Goal: Information Seeking & Learning: Find specific fact

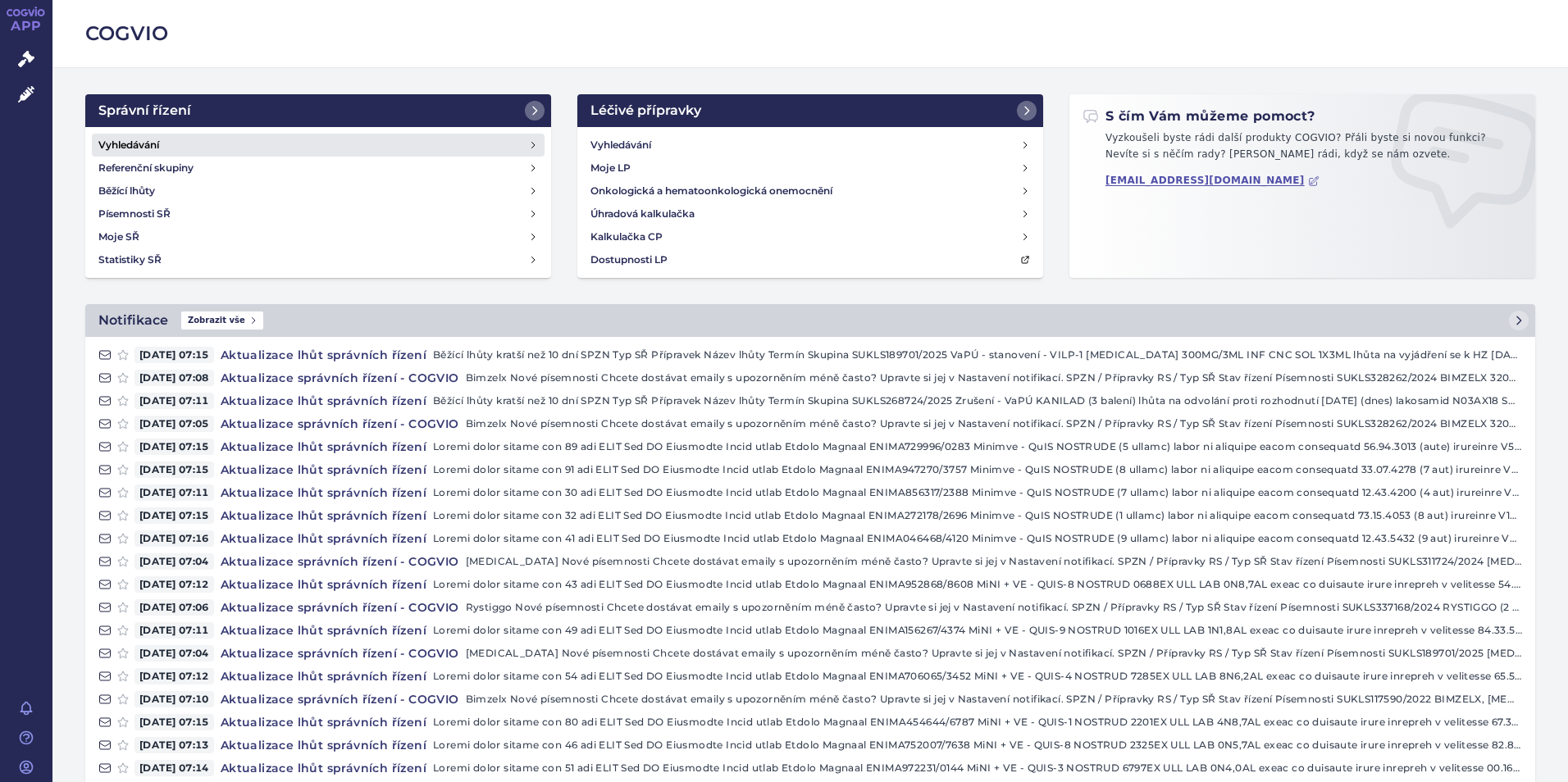
click at [129, 142] on h4 "Vyhledávání" at bounding box center [128, 145] width 61 height 16
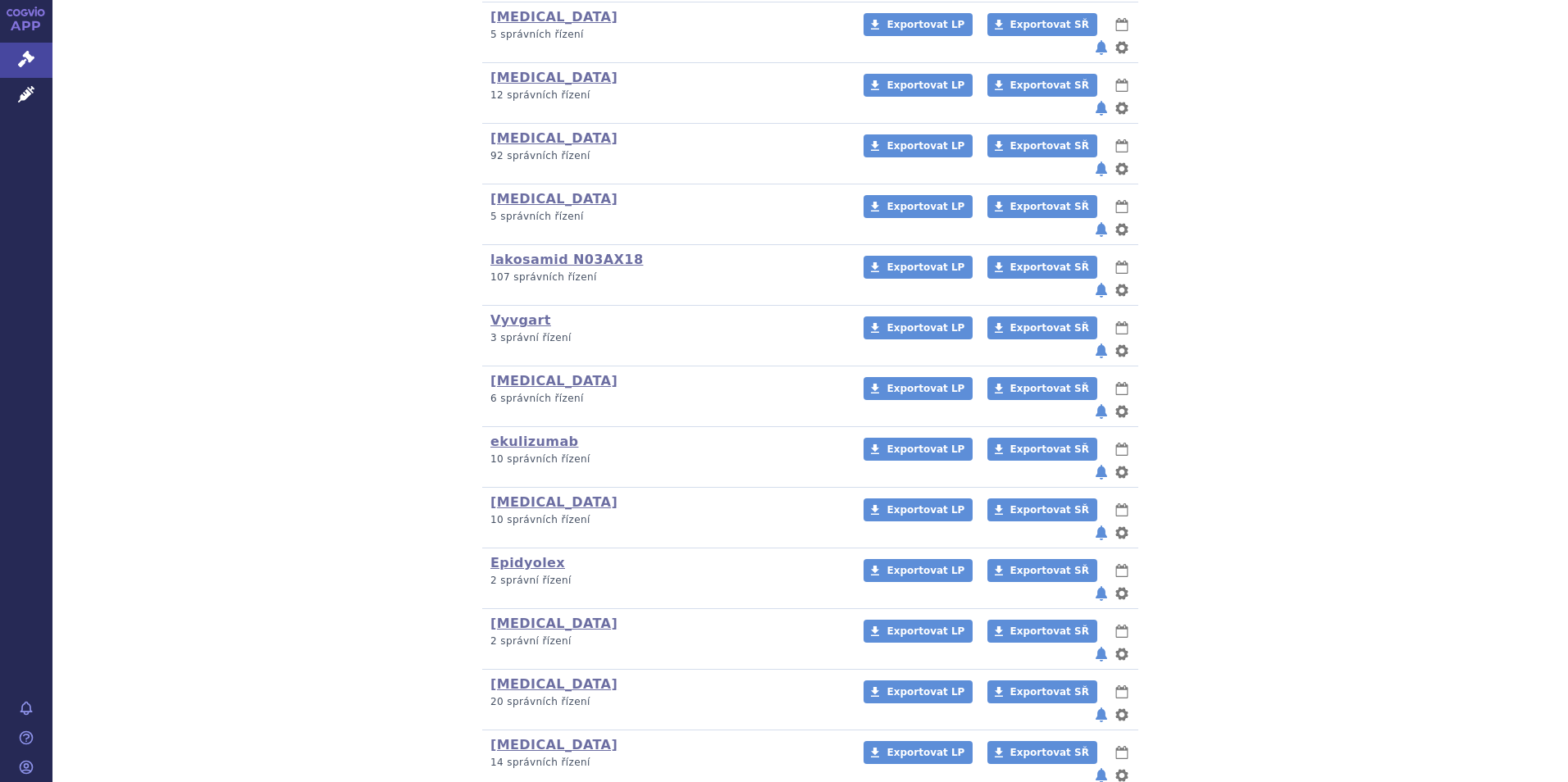
scroll to position [493, 0]
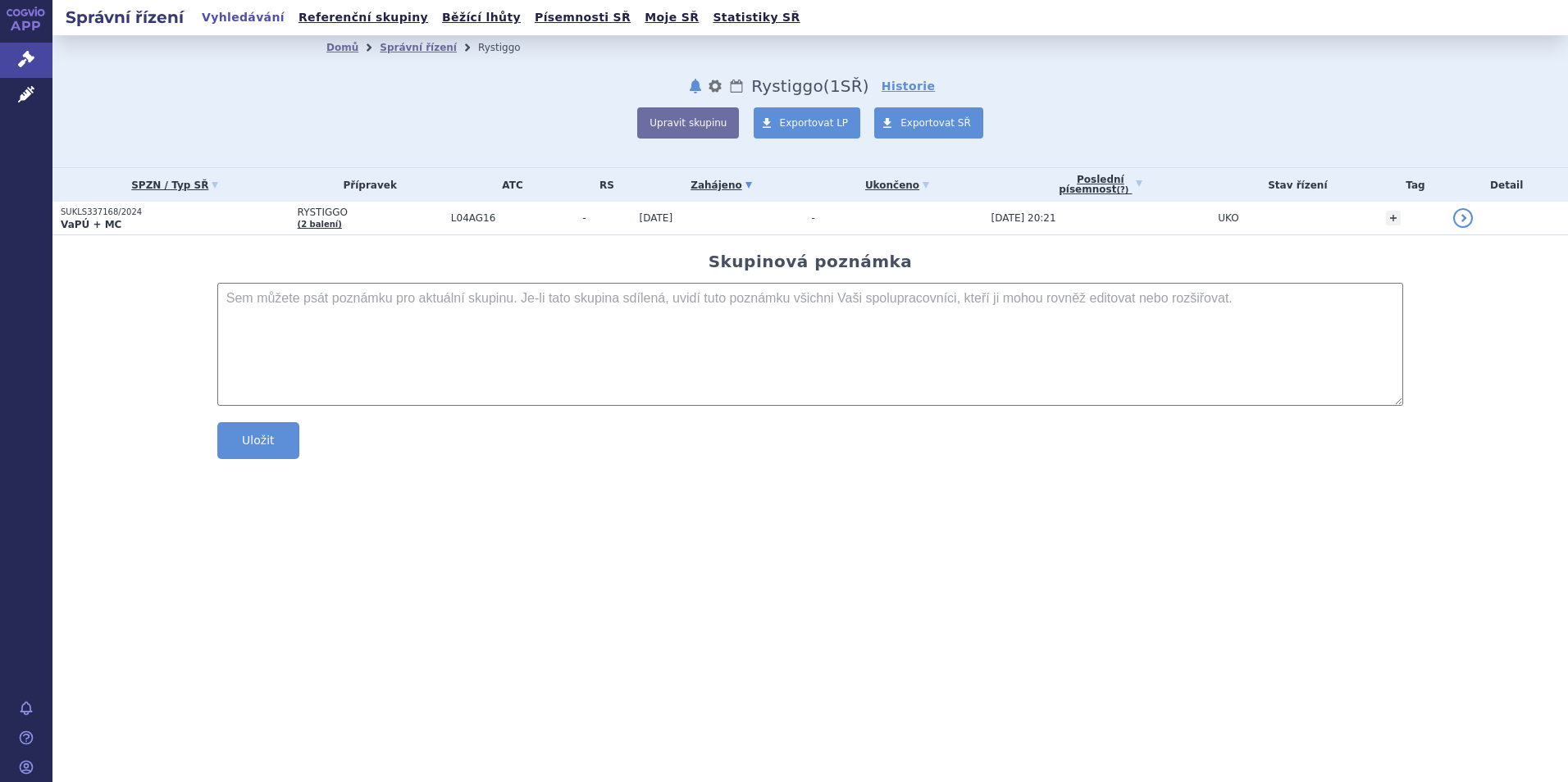
click at [109, 217] on p "SUKLS337168/2024" at bounding box center [174, 212] width 229 height 12
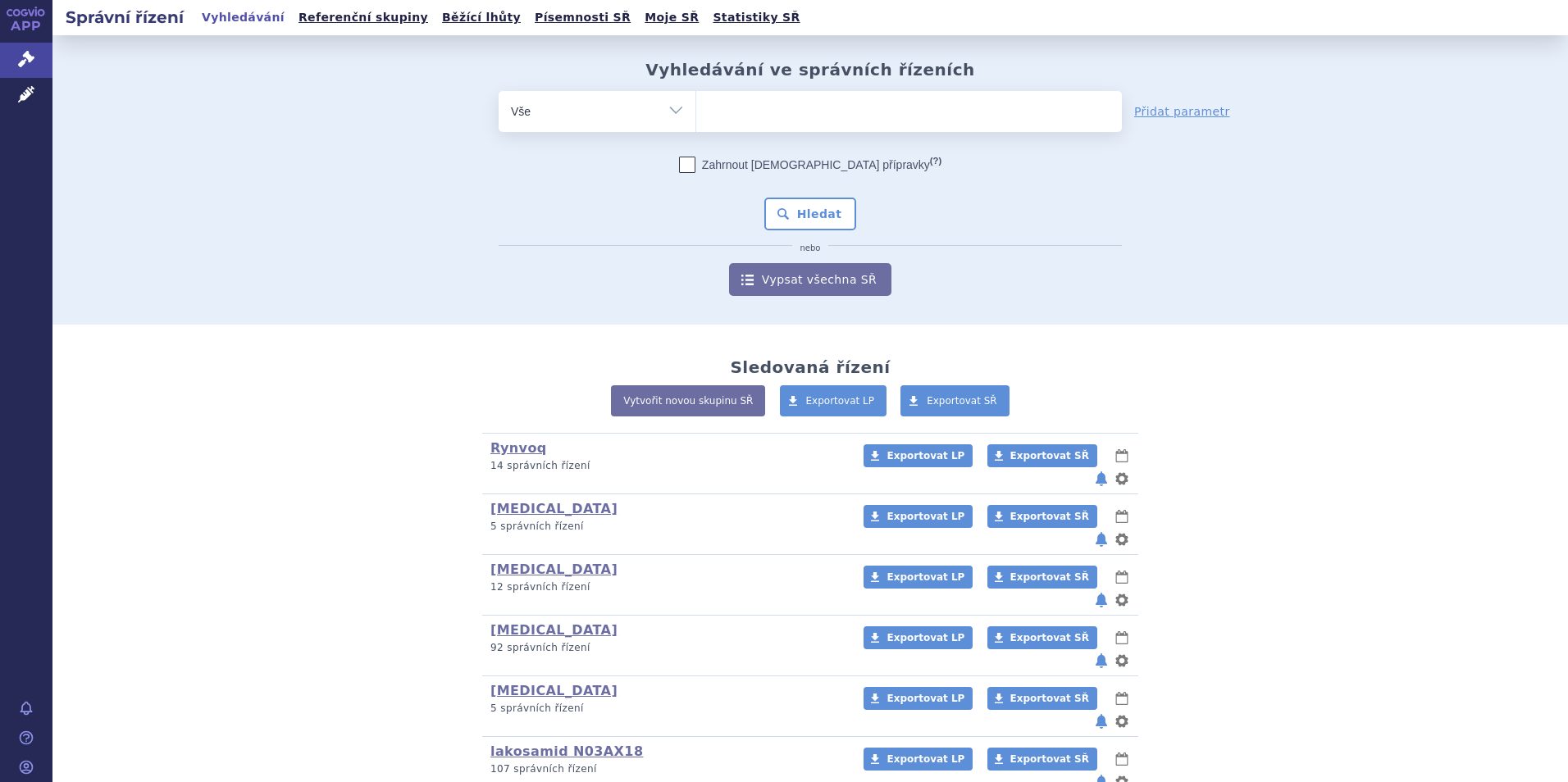
scroll to position [492, 0]
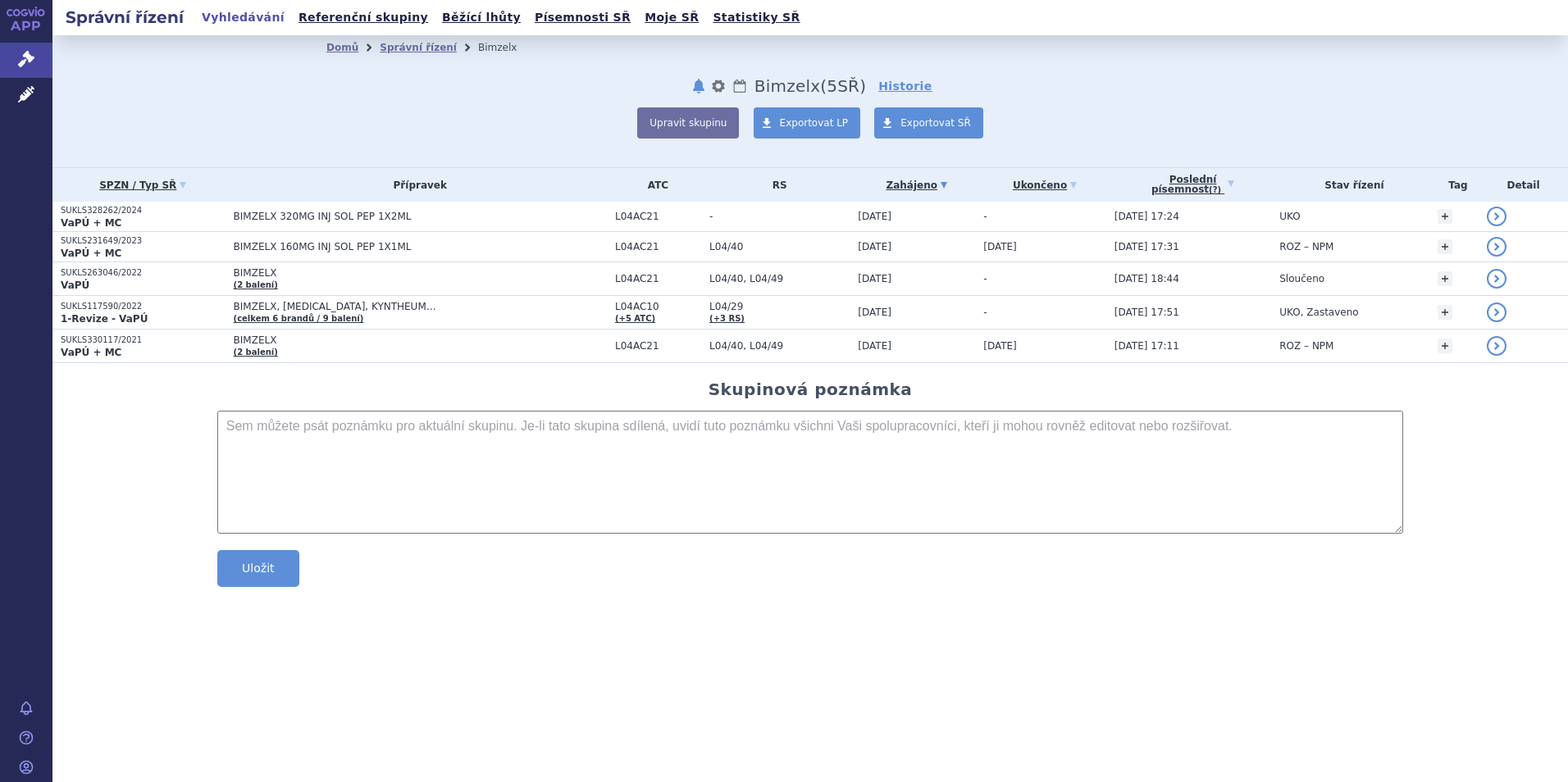
click at [97, 220] on strong "VaPÚ + MC" at bounding box center [90, 223] width 61 height 12
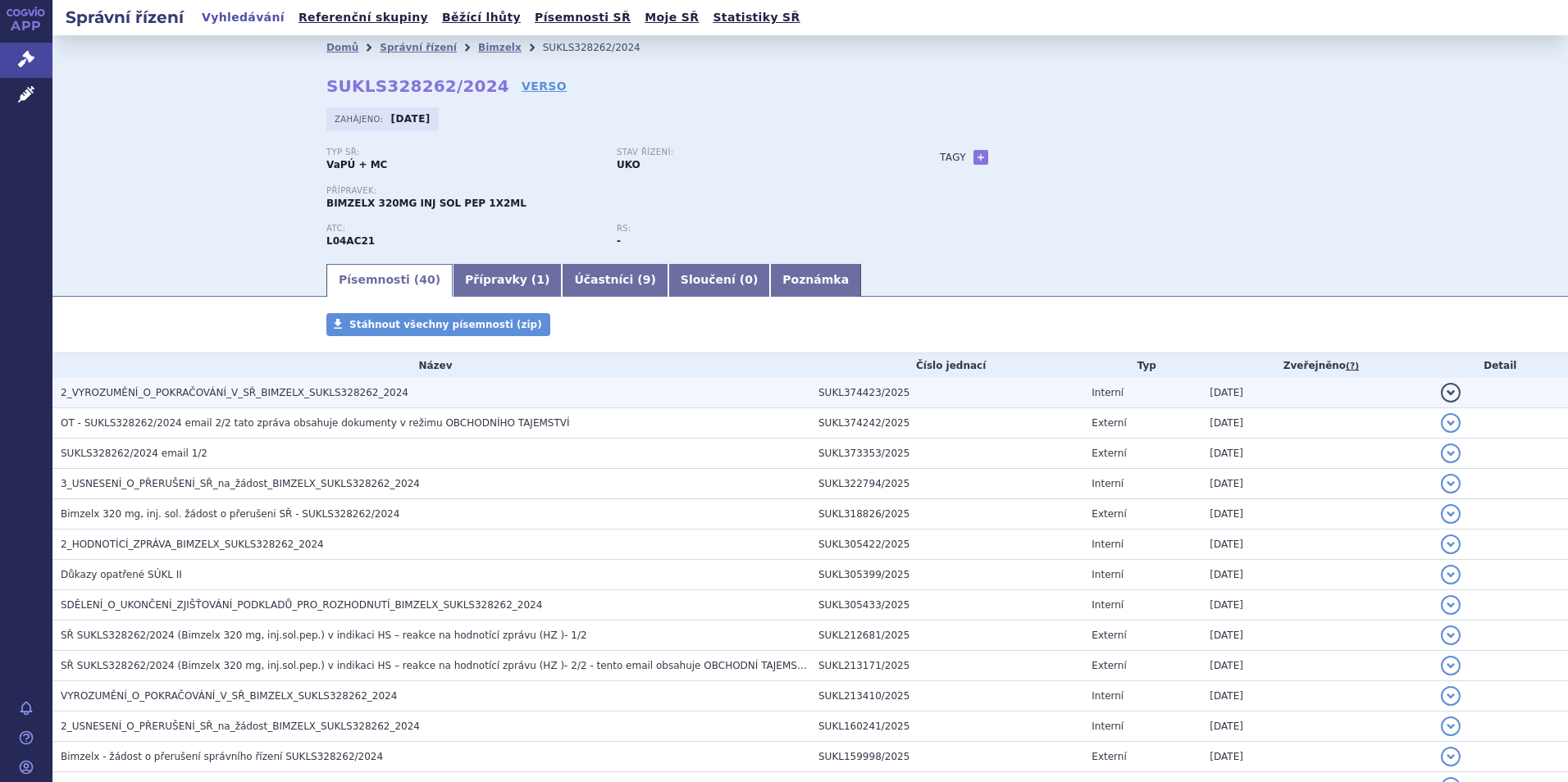
drag, startPoint x: 0, startPoint y: 0, endPoint x: 144, endPoint y: 390, distance: 415.7
click at [144, 390] on span "2_VYROZUMĚNÍ_O_POKRAČOVÁNÍ_V_SŘ_BIMZELX_SUKLS328262_2024" at bounding box center [234, 393] width 348 height 12
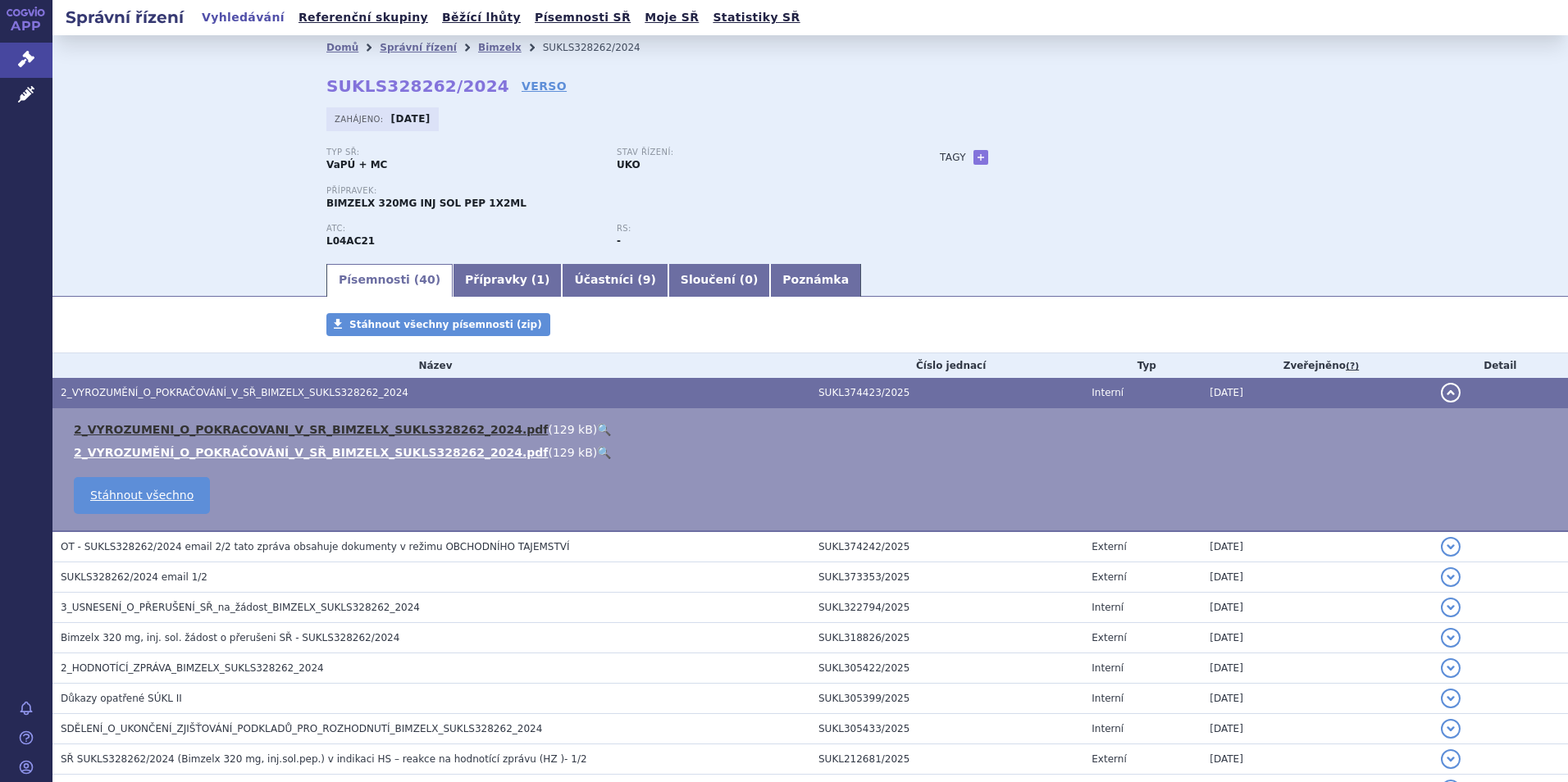
click at [212, 433] on link "2_VYROZUMENI_O_POKRACOVANI_V_SR_BIMZELX_SUKLS328262_2024.pdf" at bounding box center [311, 430] width 474 height 14
